Goal: Transaction & Acquisition: Purchase product/service

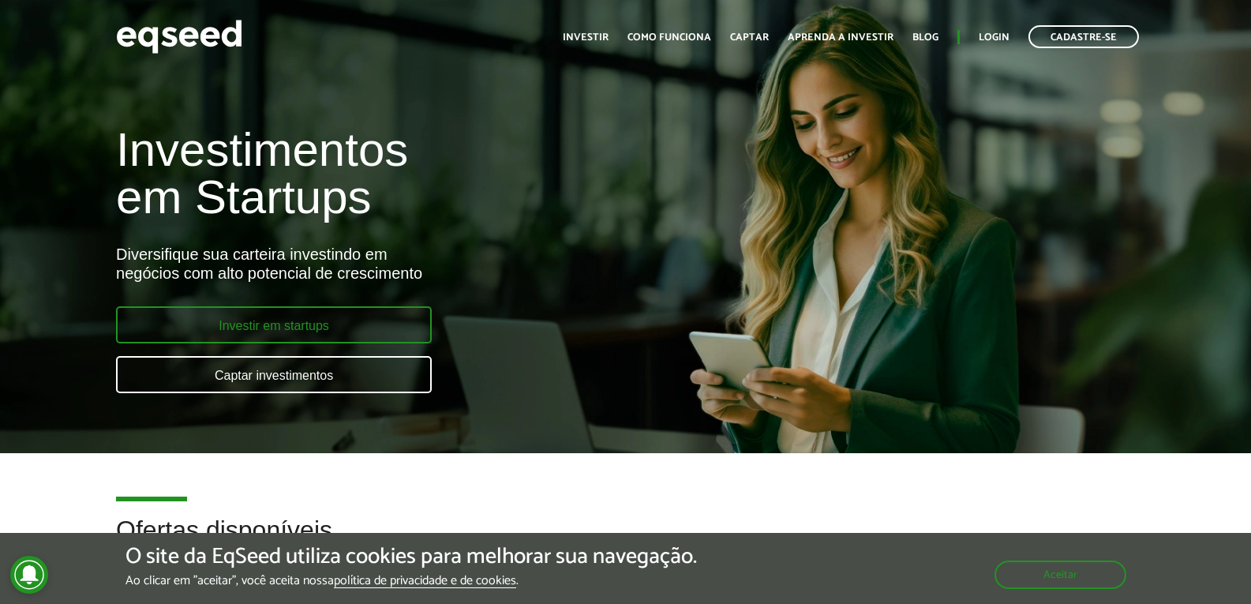
click at [290, 332] on link "Investir em startups" at bounding box center [274, 324] width 316 height 37
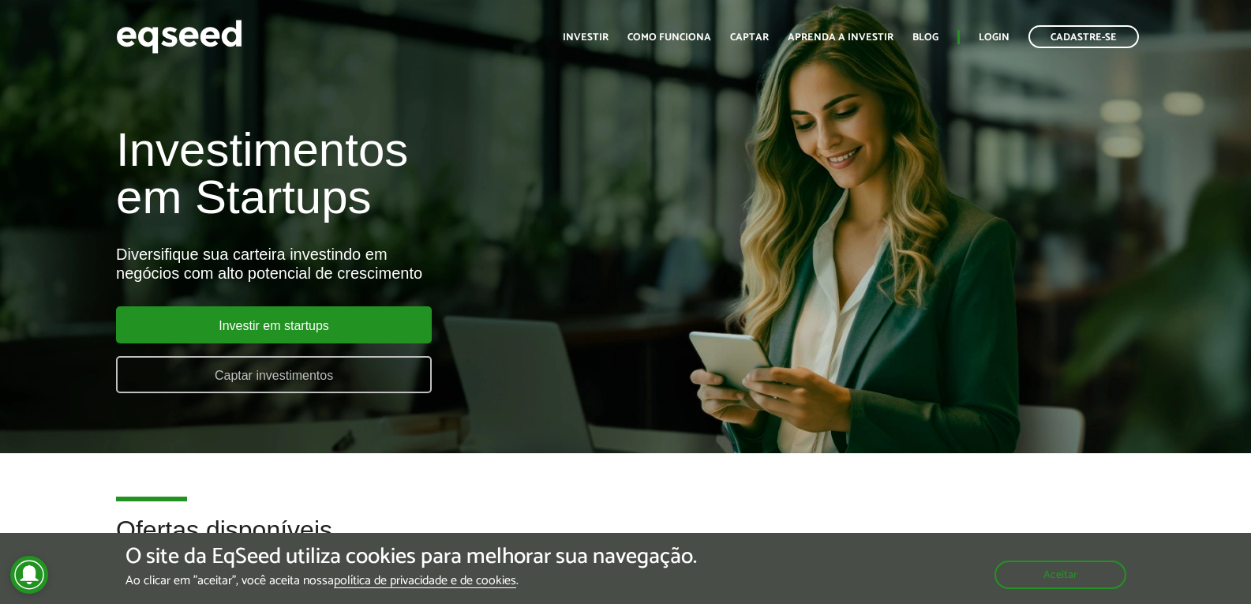
click at [264, 381] on link "Captar investimentos" at bounding box center [274, 374] width 316 height 37
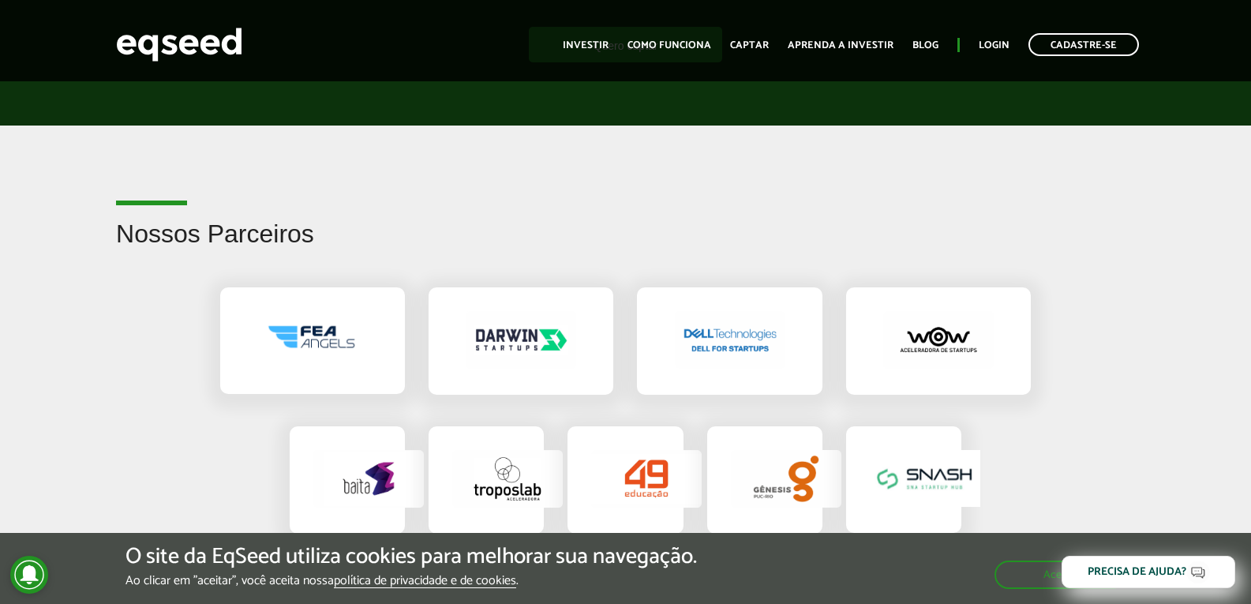
scroll to position [2446, 0]
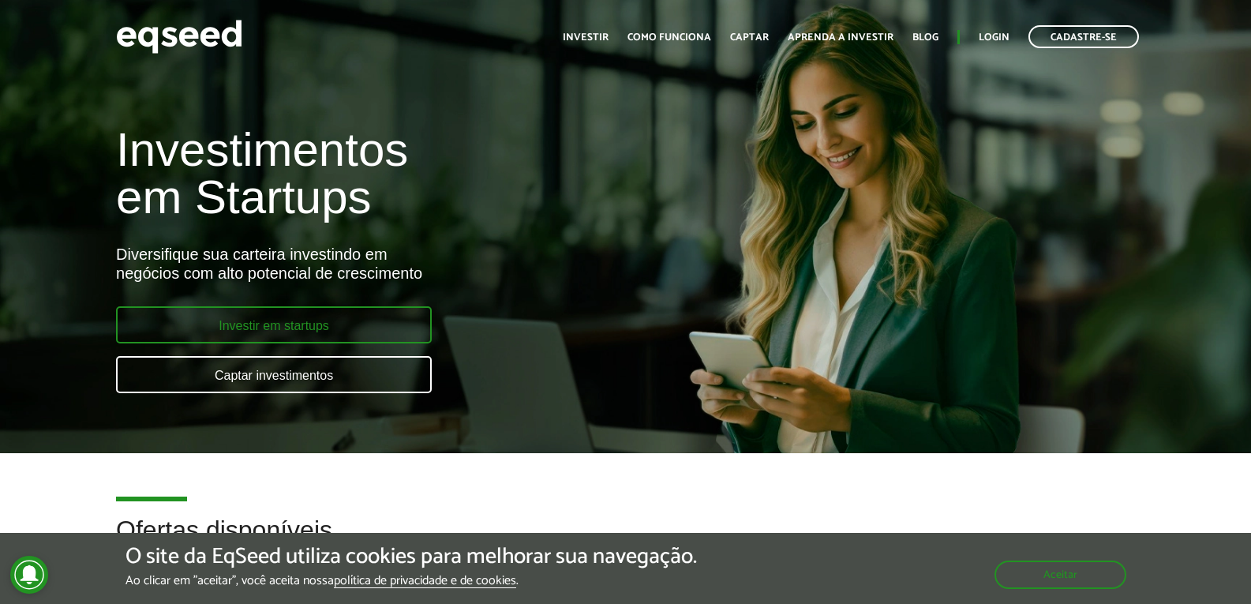
click at [265, 323] on link "Investir em startups" at bounding box center [274, 324] width 316 height 37
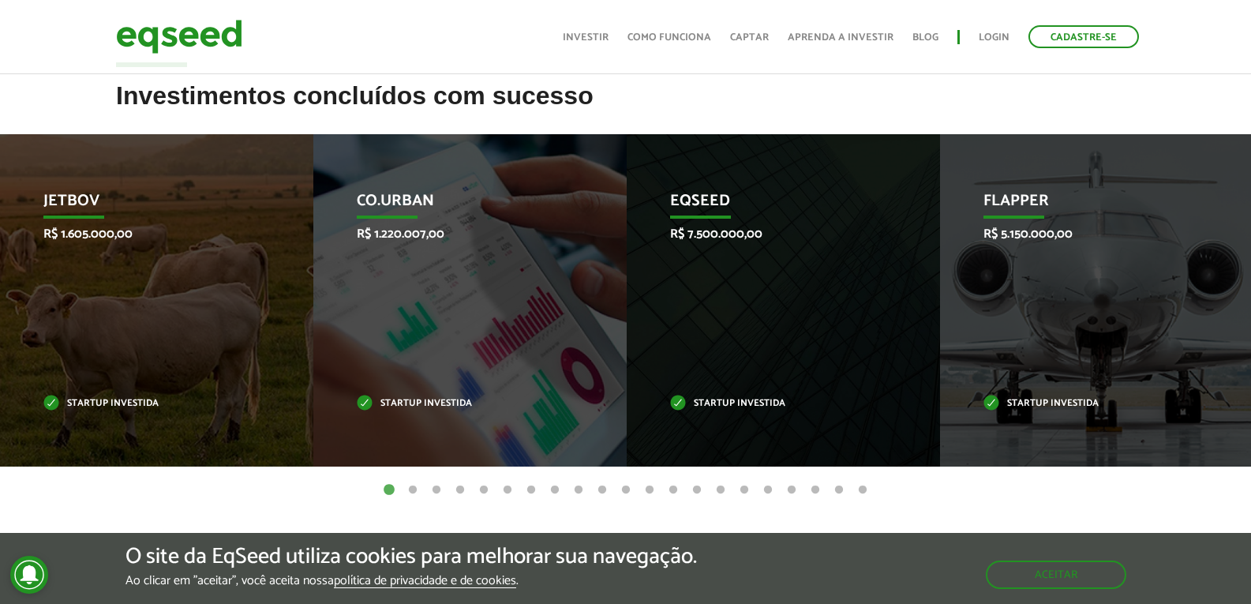
scroll to position [473, 0]
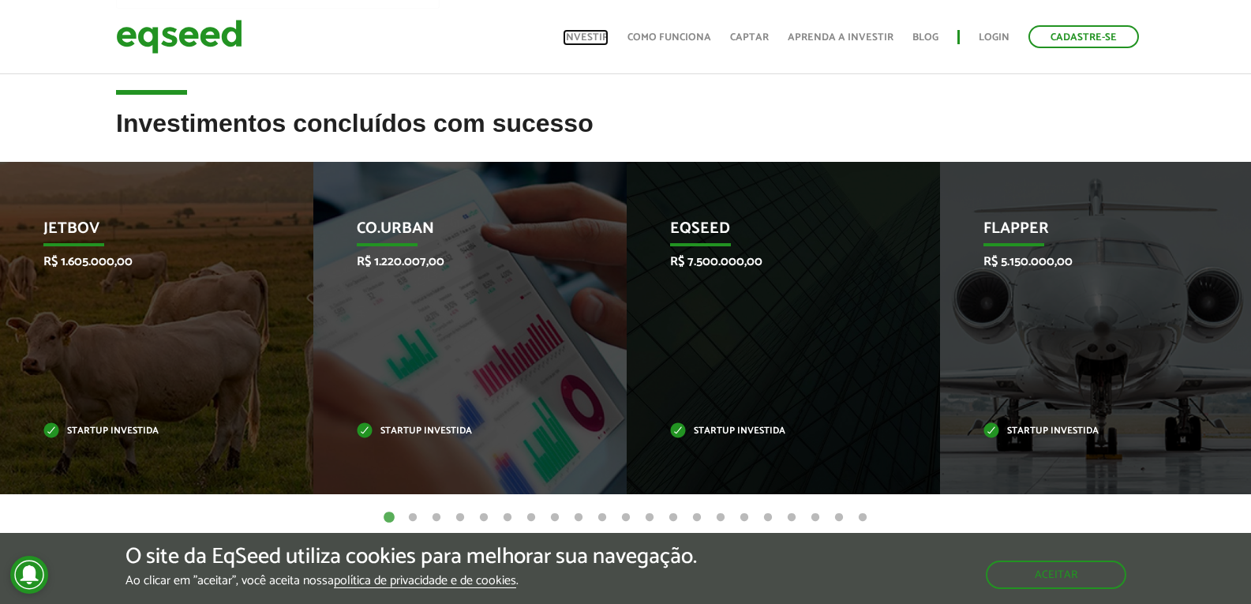
click at [596, 43] on link "Investir" at bounding box center [586, 37] width 46 height 10
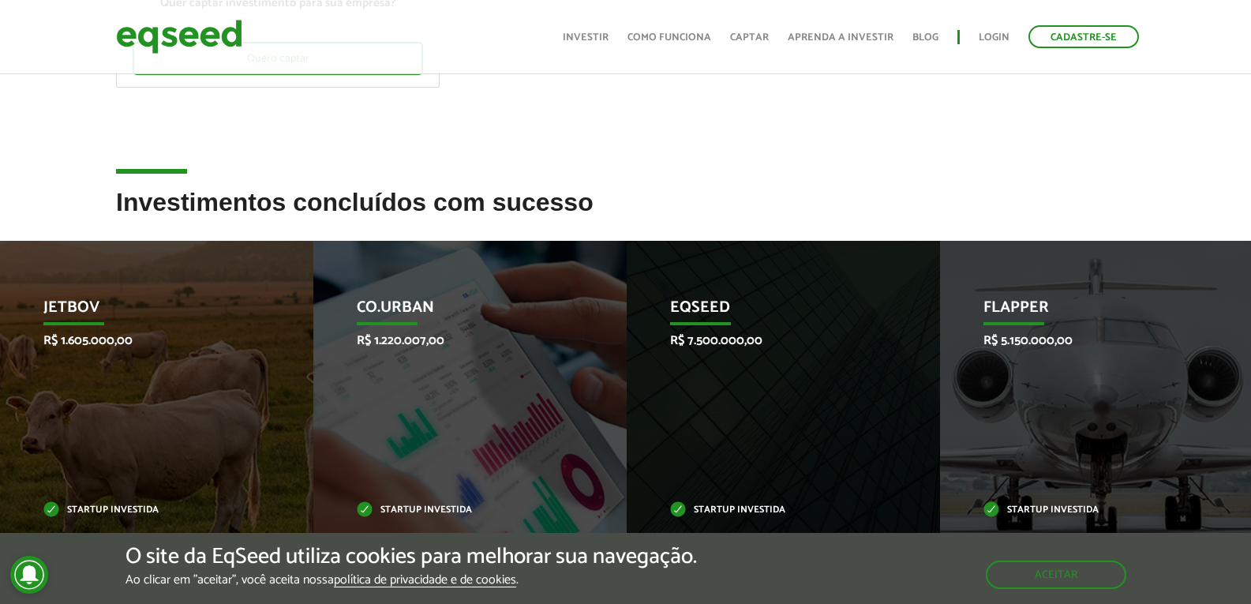
scroll to position [789, 0]
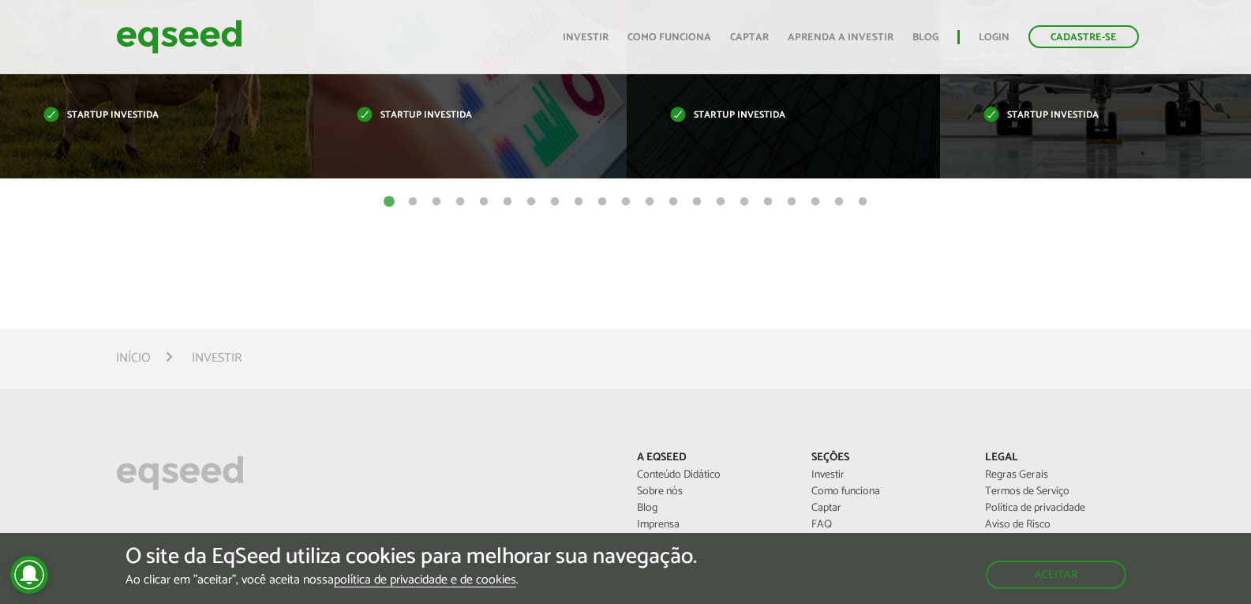
click at [414, 210] on button "2" at bounding box center [413, 202] width 16 height 16
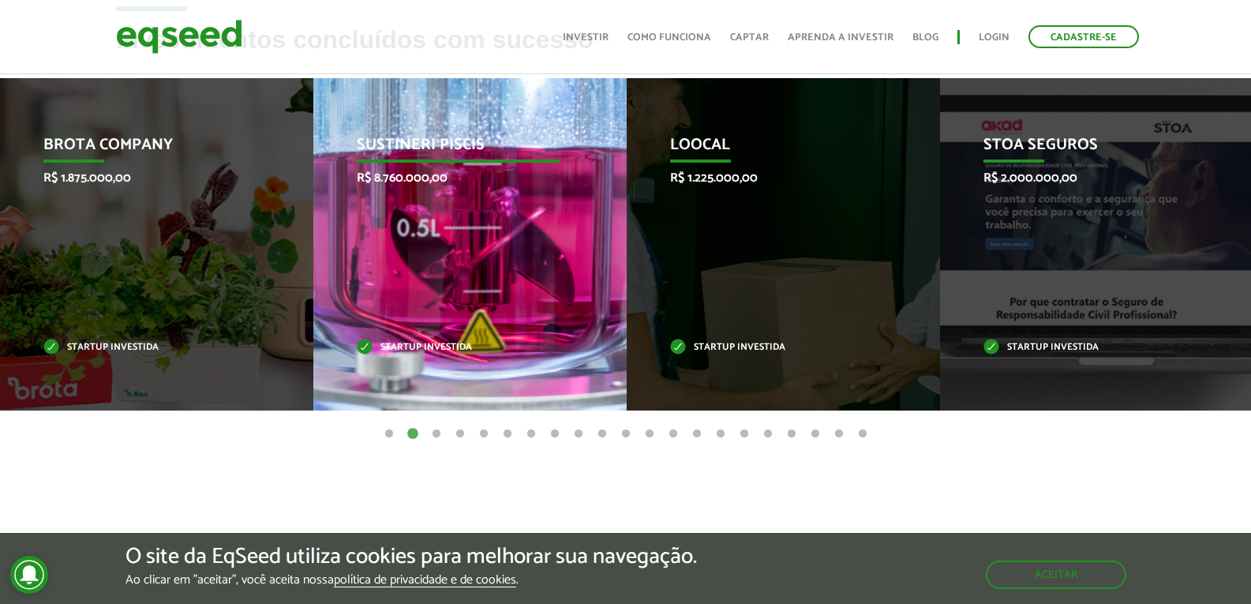
scroll to position [552, 0]
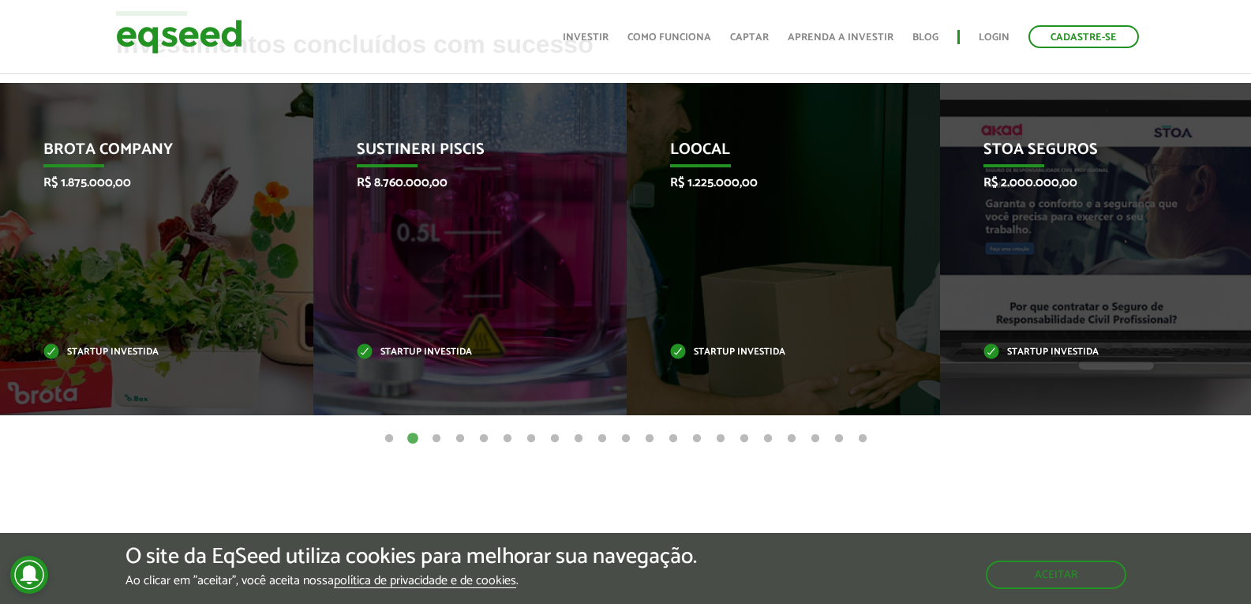
click at [608, 447] on button "10" at bounding box center [602, 439] width 16 height 16
